Goal: Information Seeking & Learning: Check status

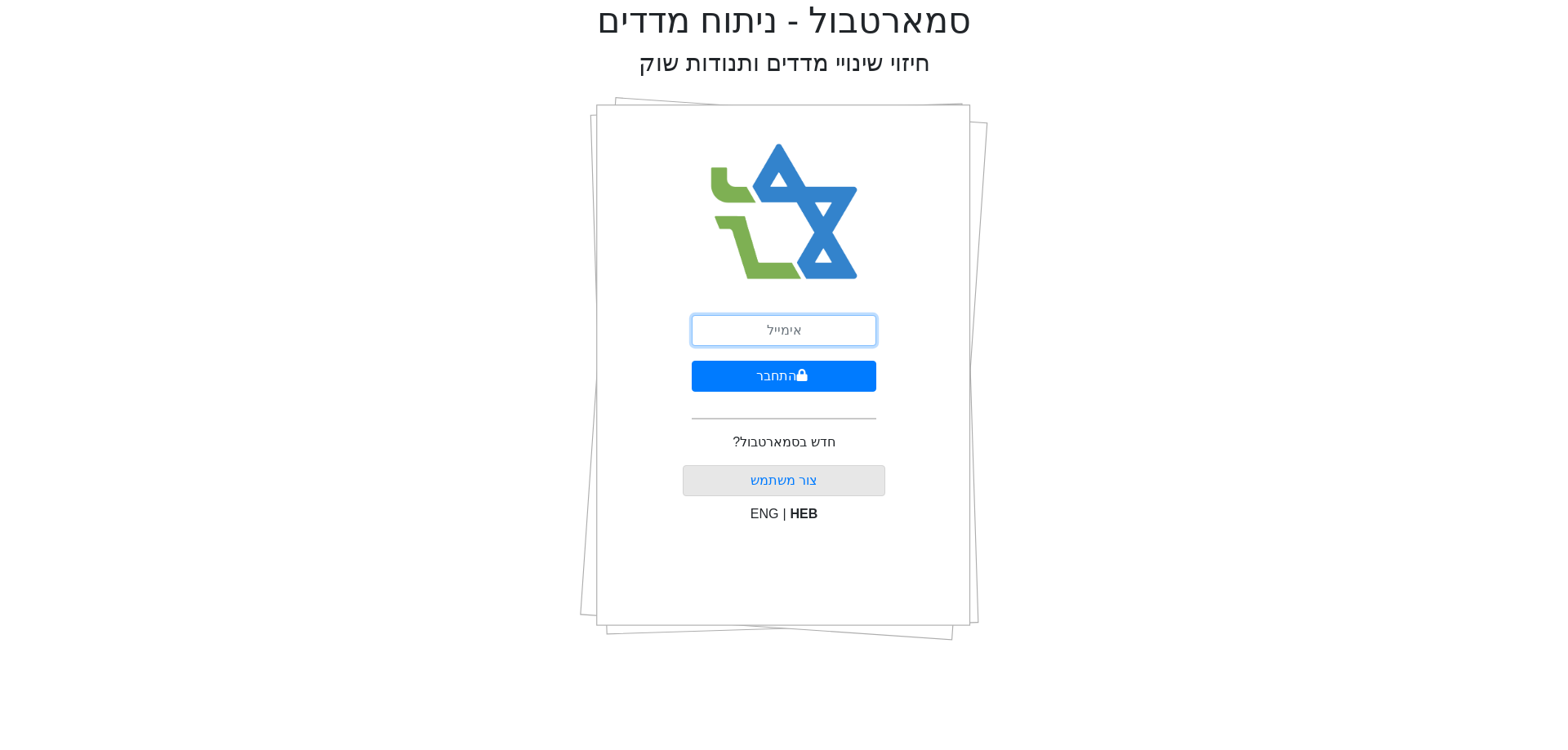
click at [801, 343] on input "email" at bounding box center [784, 331] width 185 height 31
type input "ט"
type input "[EMAIL_ADDRESS][DOMAIN_NAME]"
click at [796, 369] on icon "submit" at bounding box center [802, 375] width 11 height 13
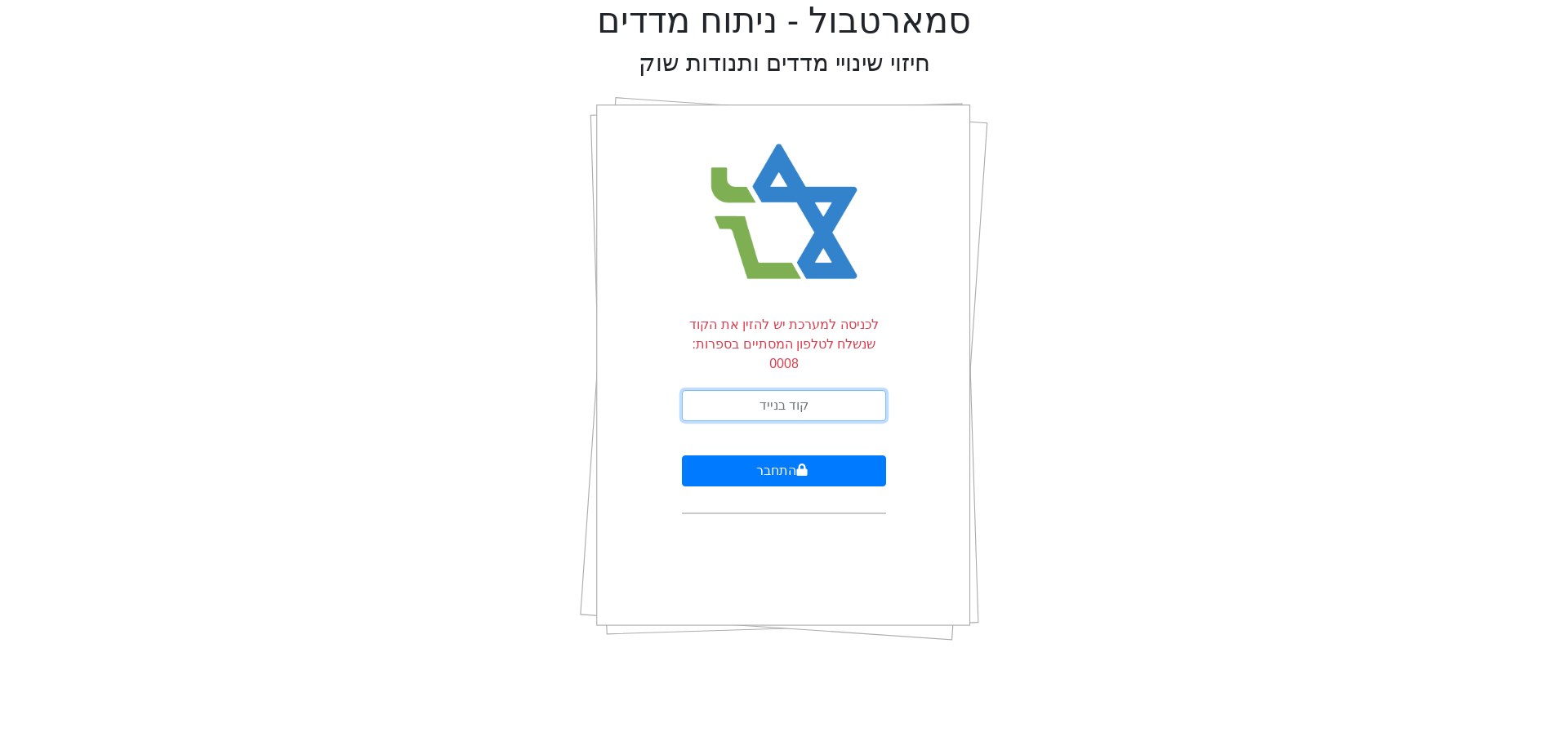
click at [816, 390] on input "text" at bounding box center [784, 406] width 204 height 31
type input "826028"
click at [682, 455] on button "התחבר" at bounding box center [784, 471] width 204 height 31
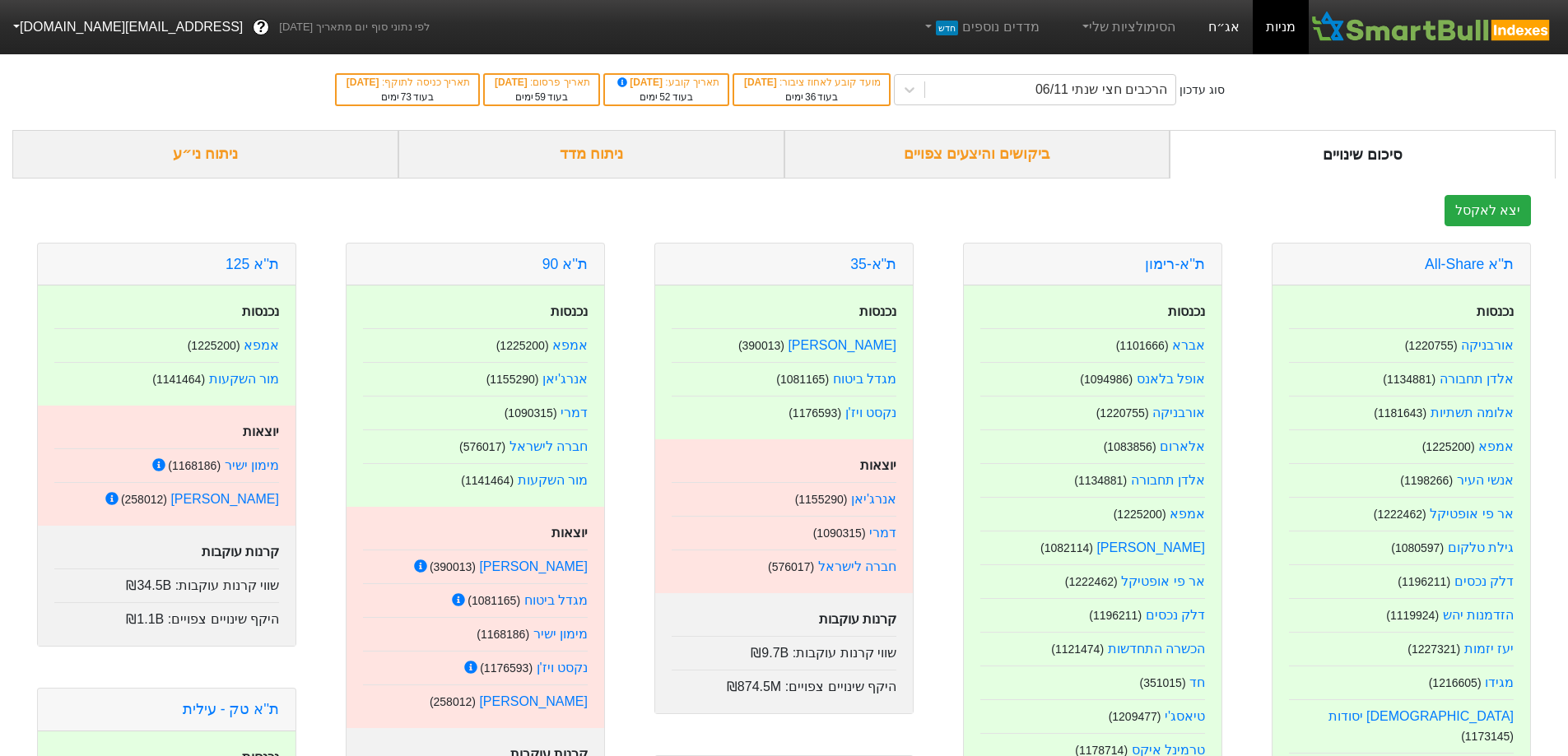
click at [1236, 17] on link "אג״ח" at bounding box center [1224, 27] width 58 height 54
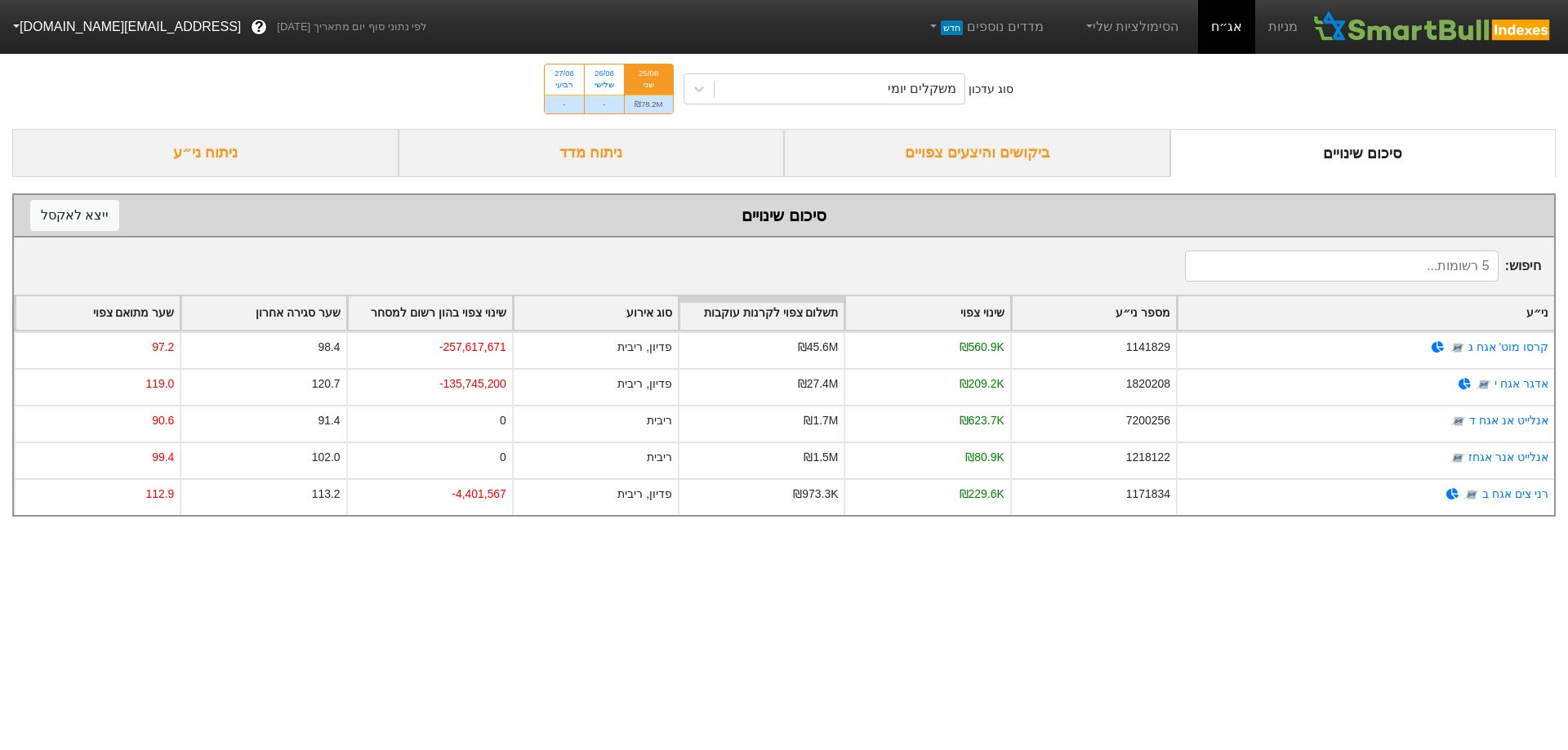
click at [1088, 150] on div "ביקושים והיצעים צפויים" at bounding box center [978, 153] width 386 height 48
